Goal: Task Accomplishment & Management: Use online tool/utility

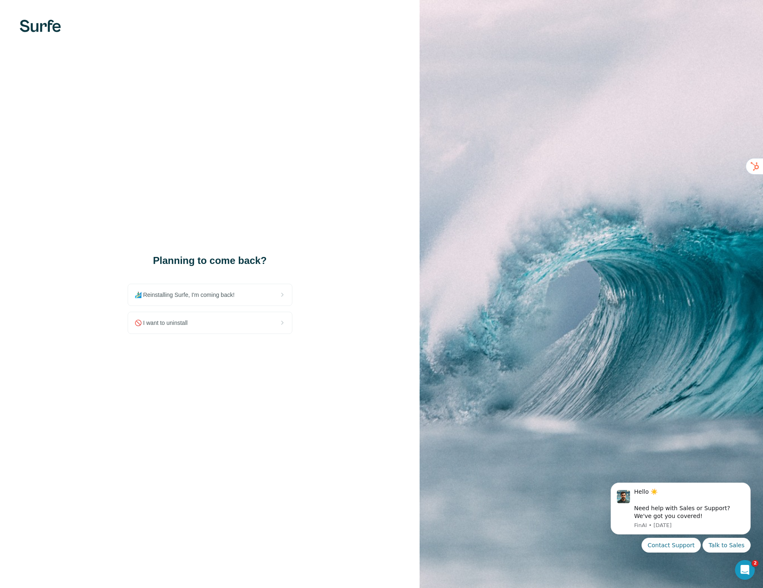
click at [230, 19] on div "Planning to come back? 🏄🏻‍♂️ Reinstalling Surfe, I'm coming back! 🚫 I want to u…" at bounding box center [209, 294] width 419 height 588
click at [215, 292] on span "🏄🏻‍♂️ Reinstalling Surfe, I'm coming back!" at bounding box center [188, 295] width 107 height 8
